Goal: Task Accomplishment & Management: Manage account settings

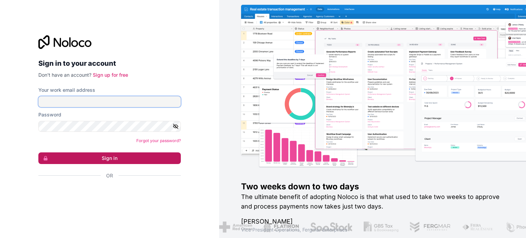
type input "[EMAIL_ADDRESS][DOMAIN_NAME]"
click at [140, 160] on button "Sign in" at bounding box center [109, 158] width 142 height 12
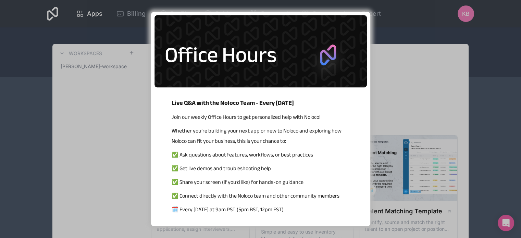
click at [432, 35] on div "Live Q&A with the Noloco Team - Every [DATE] Join our weekly Office Hours to ge…" at bounding box center [260, 119] width 521 height 238
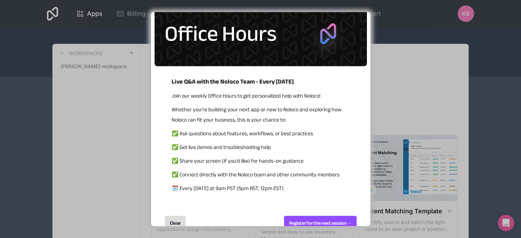
scroll to position [30, 0]
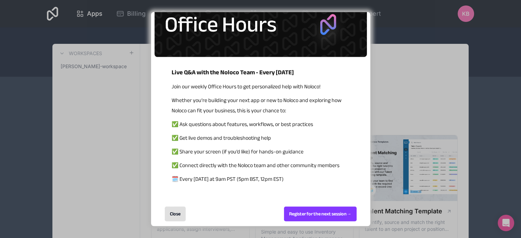
click at [174, 214] on div "Close" at bounding box center [175, 213] width 21 height 15
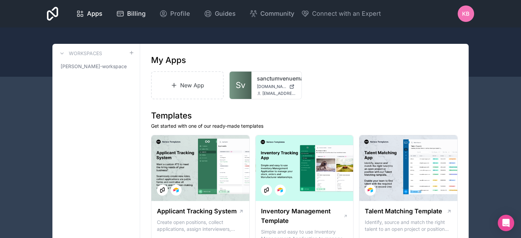
click at [134, 11] on span "Billing" at bounding box center [136, 14] width 18 height 10
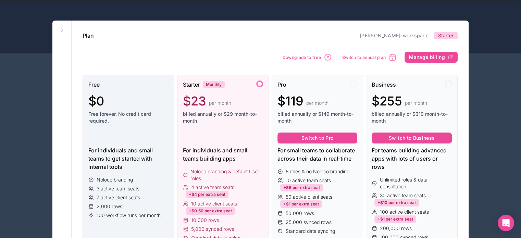
scroll to position [34, 0]
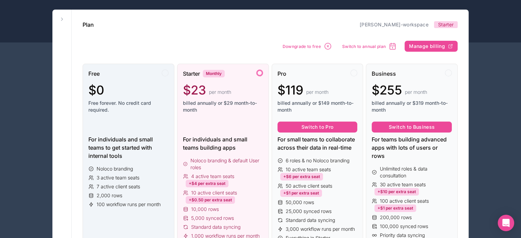
click at [164, 76] on div "Free" at bounding box center [128, 73] width 80 height 8
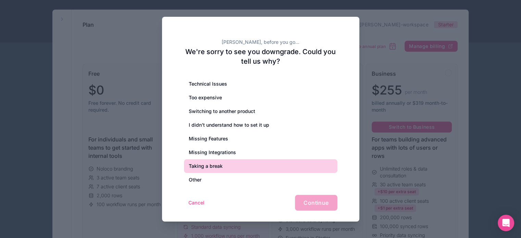
click at [203, 165] on div "Taking a break" at bounding box center [260, 166] width 153 height 14
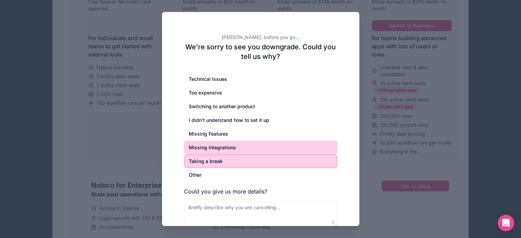
scroll to position [308, 0]
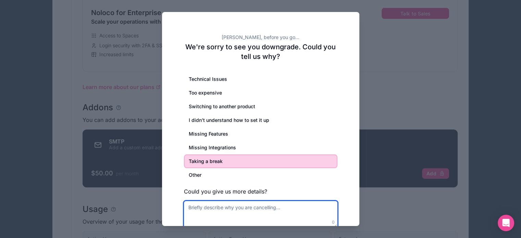
click at [245, 207] on textarea at bounding box center [260, 214] width 153 height 27
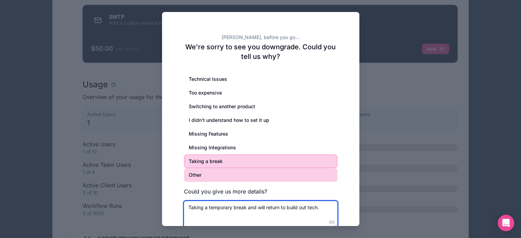
scroll to position [510, 0]
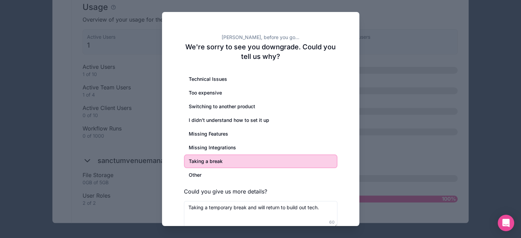
click at [345, 213] on div "[PERSON_NAME], before you go... We're sorry to see you downgrade. Could you tel…" at bounding box center [260, 137] width 197 height 251
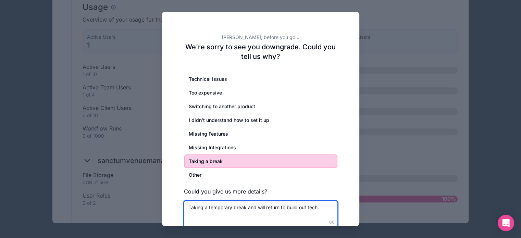
click at [328, 207] on textarea "Taking a temporary break and will return to build out tech." at bounding box center [260, 214] width 153 height 27
type textarea "Taking a temporary break and will return to build out tech."
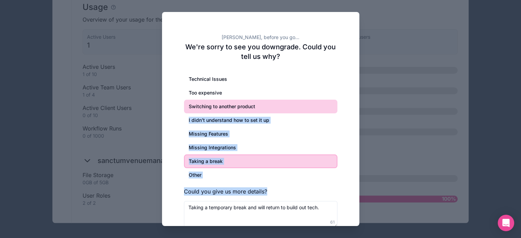
drag, startPoint x: 342, startPoint y: 190, endPoint x: 327, endPoint y: 102, distance: 89.6
click at [327, 102] on div "[PERSON_NAME], before you go... We're sorry to see you downgrade. Could you tel…" at bounding box center [260, 137] width 197 height 251
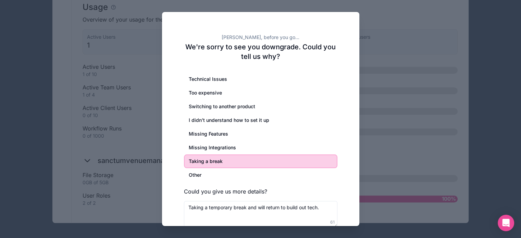
click at [339, 225] on div "[PERSON_NAME], before you go... We're sorry to see you downgrade. Could you tel…" at bounding box center [260, 137] width 197 height 251
drag, startPoint x: 335, startPoint y: 225, endPoint x: 329, endPoint y: 182, distance: 43.5
click at [329, 182] on div "Technical Issues Too expensive Switching to another product I didn’t understand…" at bounding box center [260, 146] width 153 height 149
click at [333, 224] on form "Technical Issues Too expensive Switching to another product I didn’t understand…" at bounding box center [260, 158] width 153 height 173
click at [311, 224] on form "Technical Issues Too expensive Switching to another product I didn’t understand…" at bounding box center [260, 158] width 153 height 173
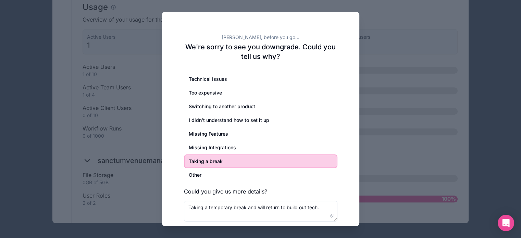
click at [481, 80] on div at bounding box center [260, 119] width 521 height 238
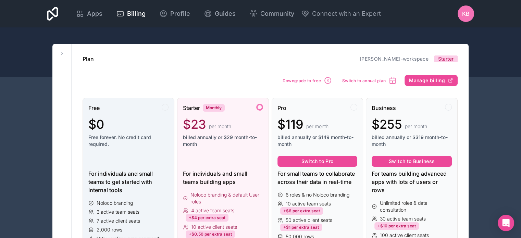
click at [125, 105] on div "Free" at bounding box center [128, 108] width 80 height 8
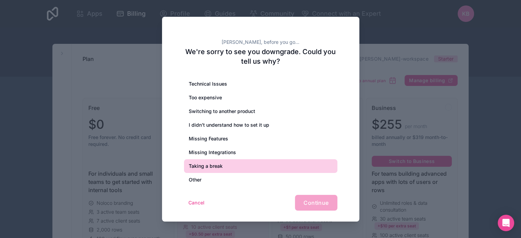
click at [240, 164] on div "Taking a break" at bounding box center [260, 166] width 153 height 14
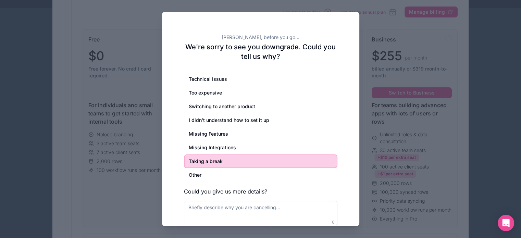
scroll to position [68, 0]
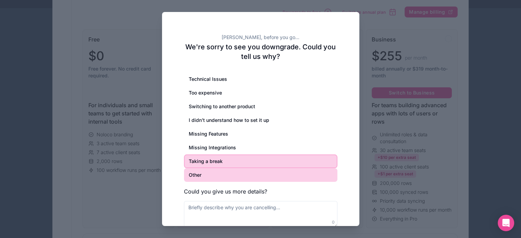
click at [207, 175] on div "Other" at bounding box center [260, 175] width 153 height 14
click at [215, 155] on div "Taking a break" at bounding box center [260, 161] width 153 height 14
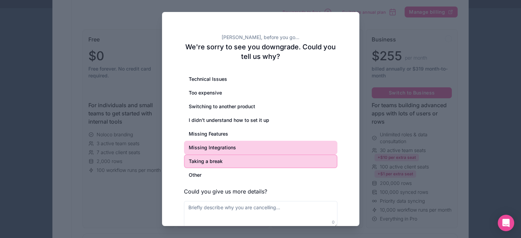
click at [214, 148] on div "Missing Integrations" at bounding box center [260, 148] width 153 height 14
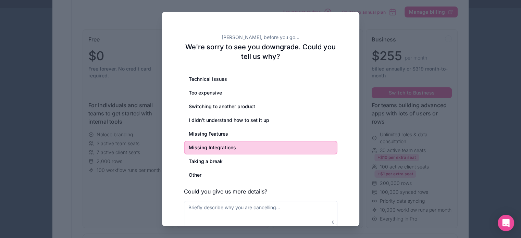
click at [470, 38] on div at bounding box center [260, 119] width 521 height 238
